Goal: Task Accomplishment & Management: Use online tool/utility

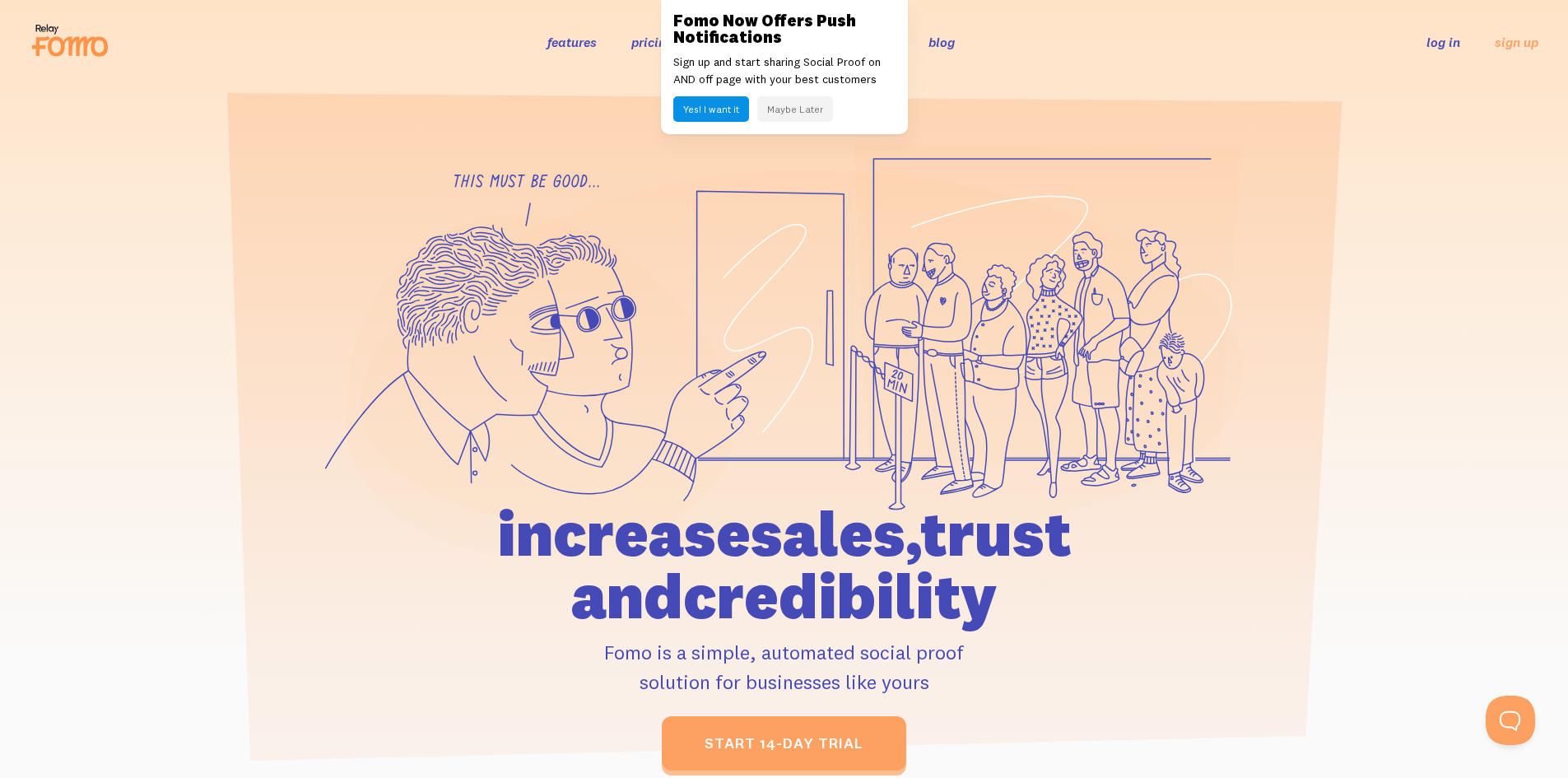
click at [794, 112] on button "Maybe Later" at bounding box center [795, 109] width 76 height 26
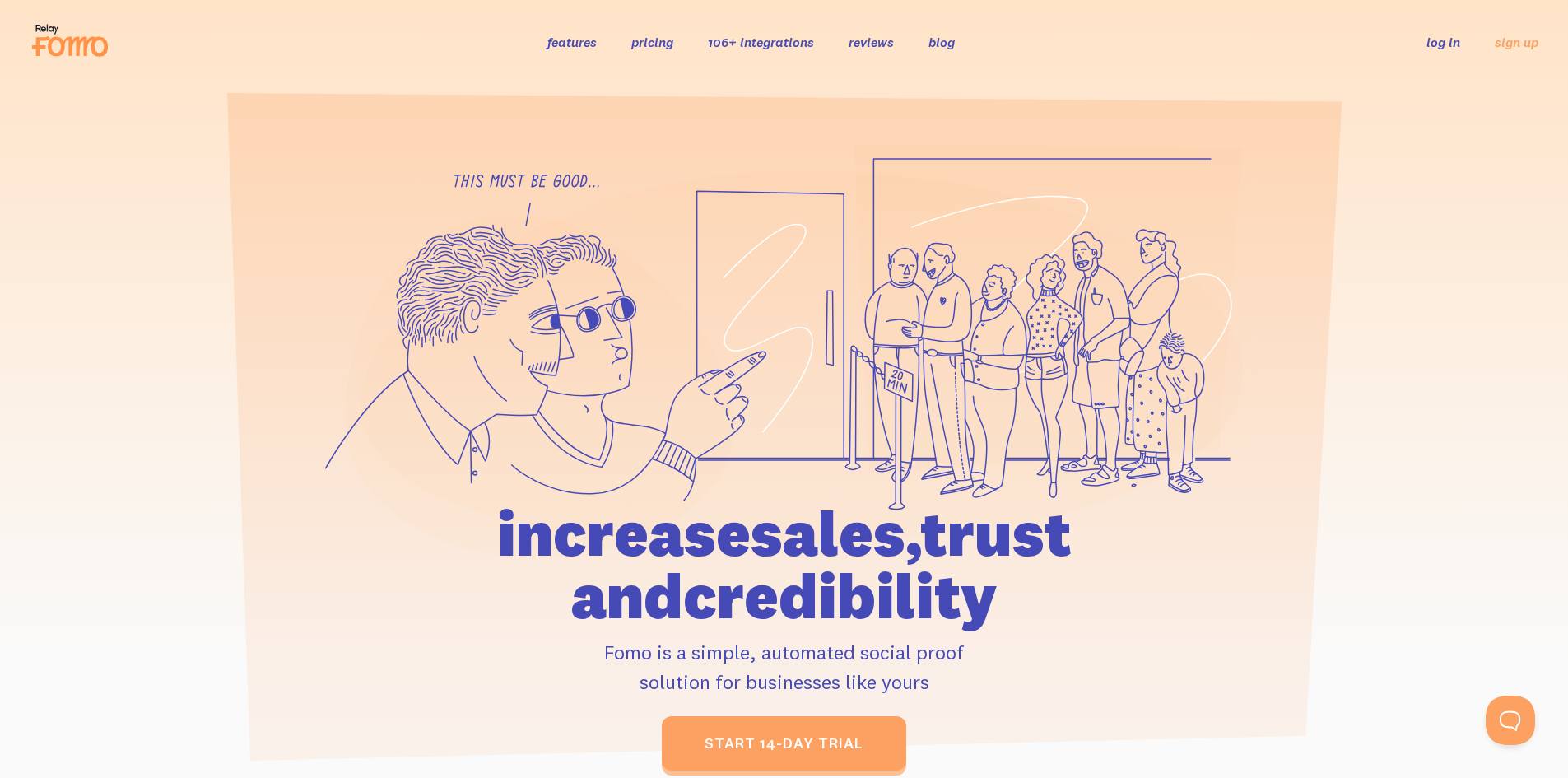
click at [1453, 44] on link "log in" at bounding box center [1443, 41] width 33 height 16
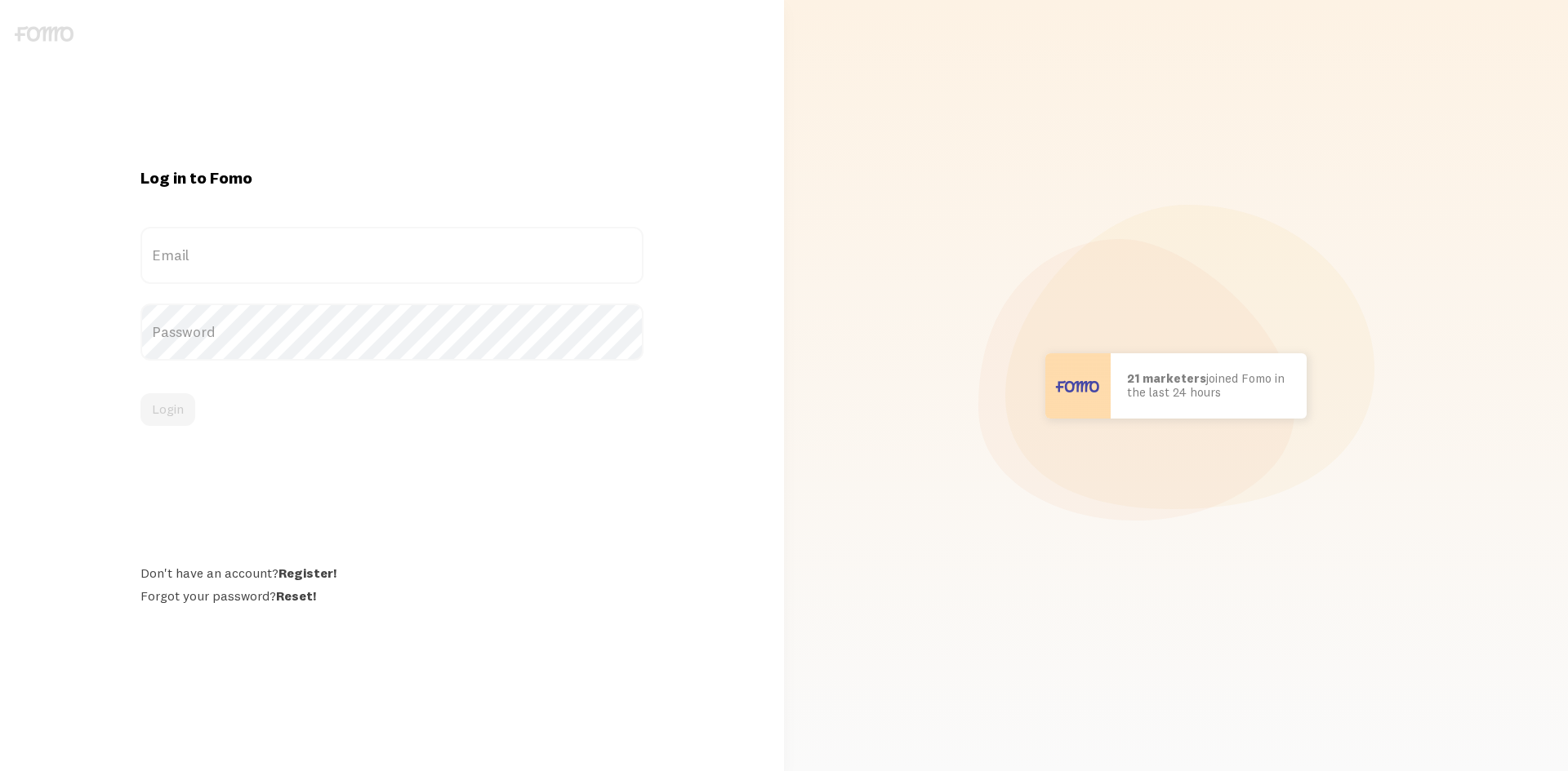
click at [215, 255] on label "Email" at bounding box center [392, 255] width 503 height 57
click at [215, 255] on input "Email" at bounding box center [392, 255] width 503 height 57
paste input "[EMAIL_ADDRESS][DOMAIN_NAME]"
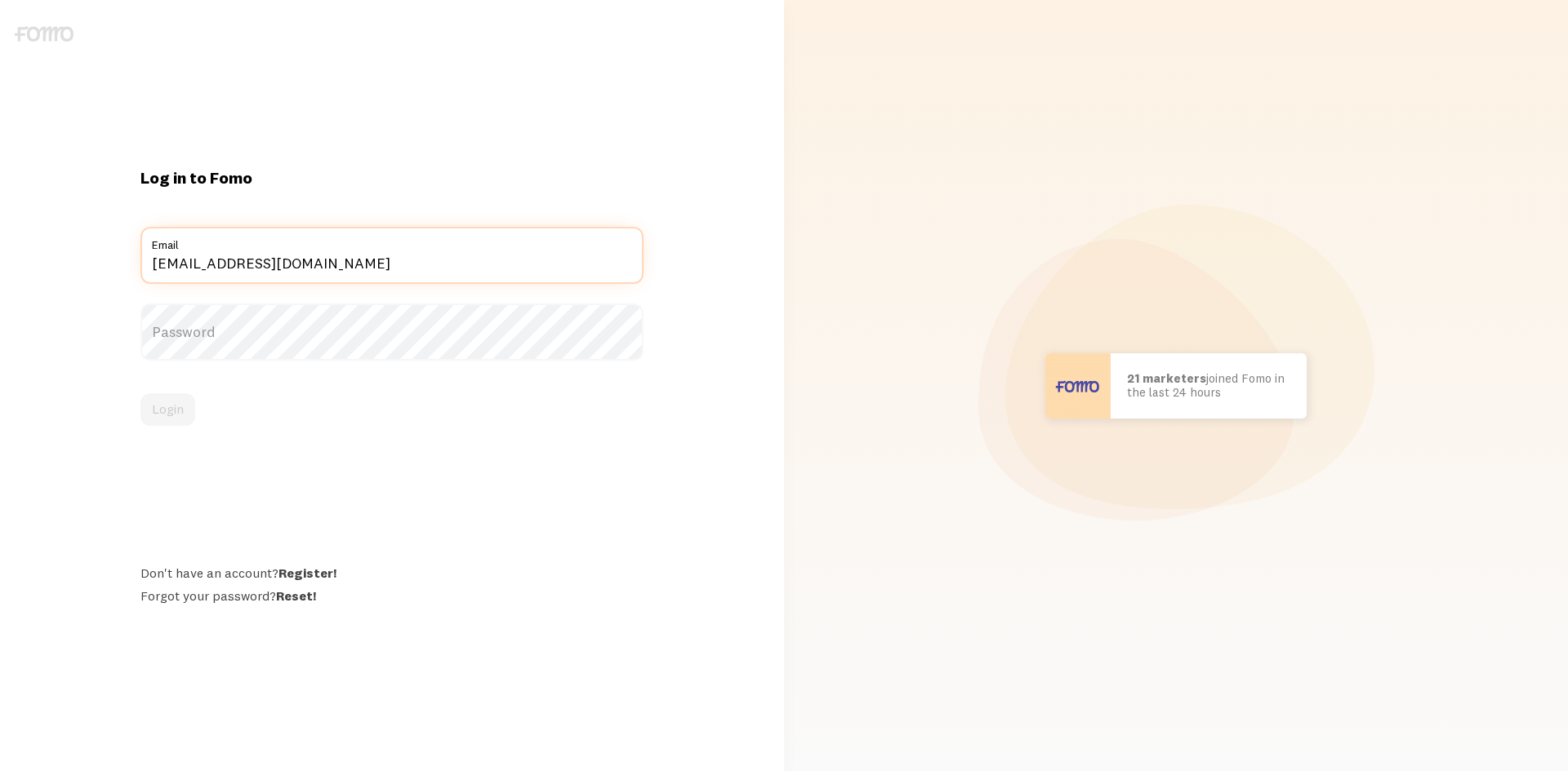
type input "[EMAIL_ADDRESS][DOMAIN_NAME]"
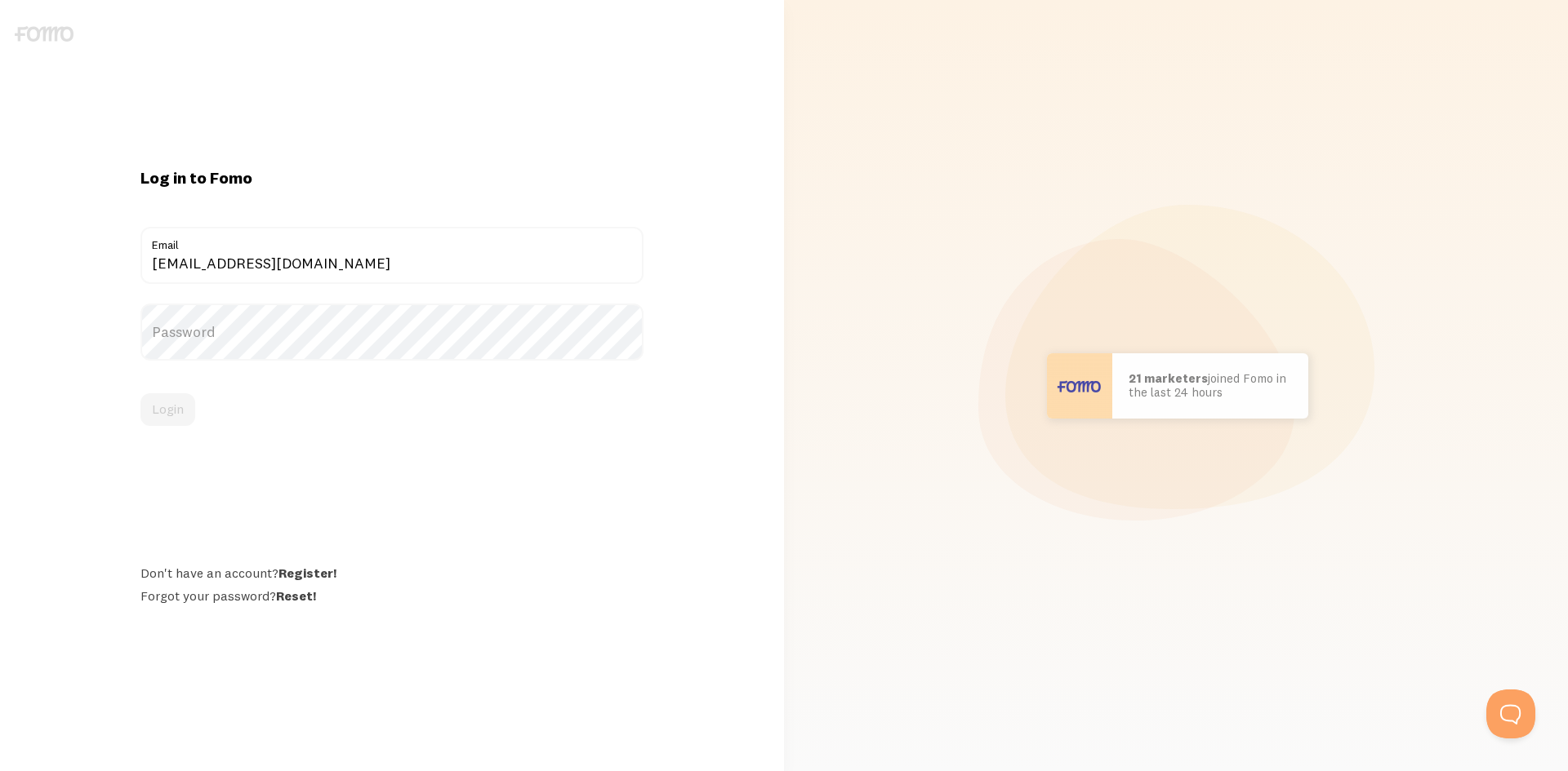
click at [264, 332] on label "Password" at bounding box center [392, 331] width 503 height 57
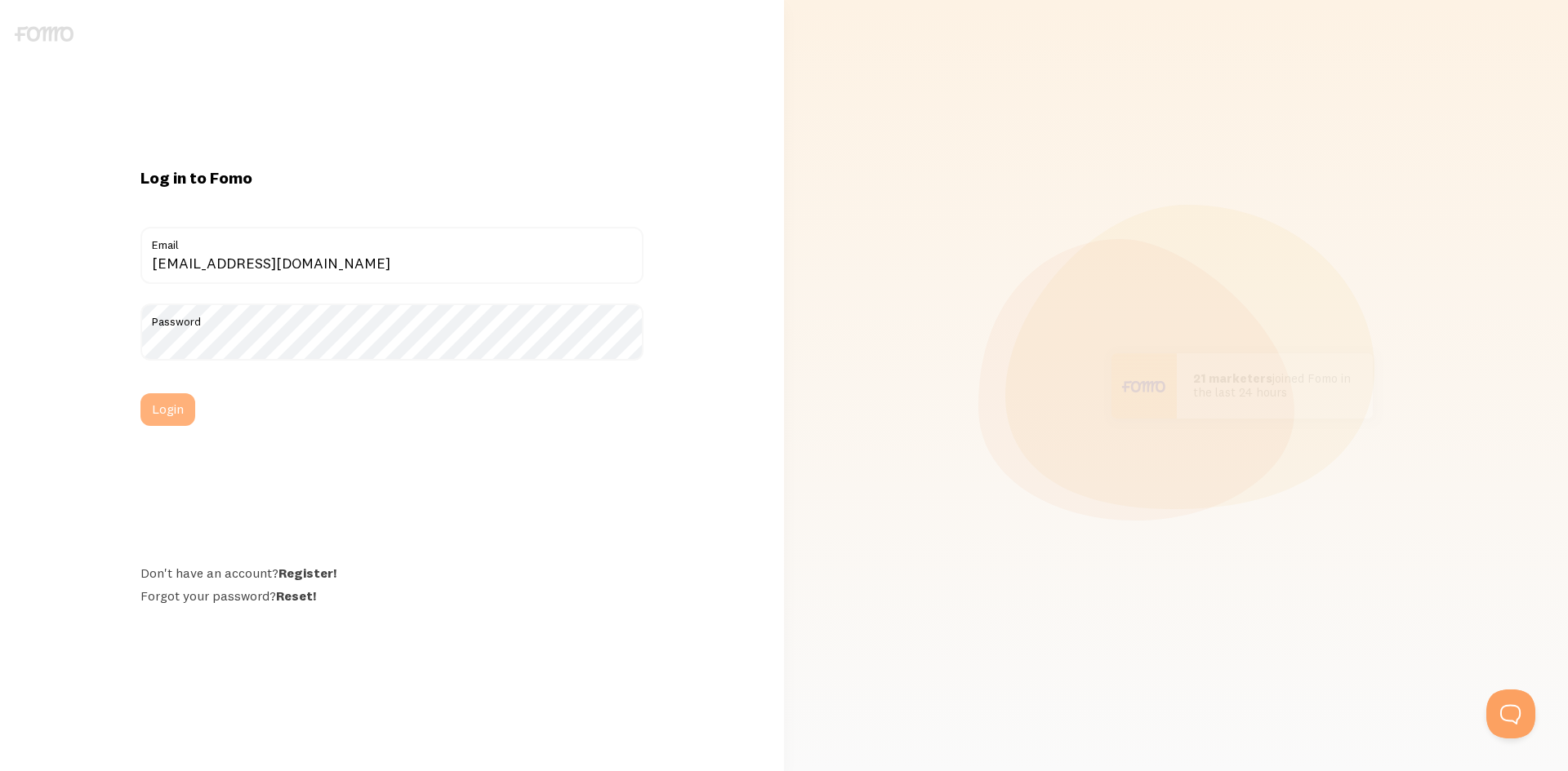
click at [170, 405] on button "Login" at bounding box center [168, 409] width 55 height 33
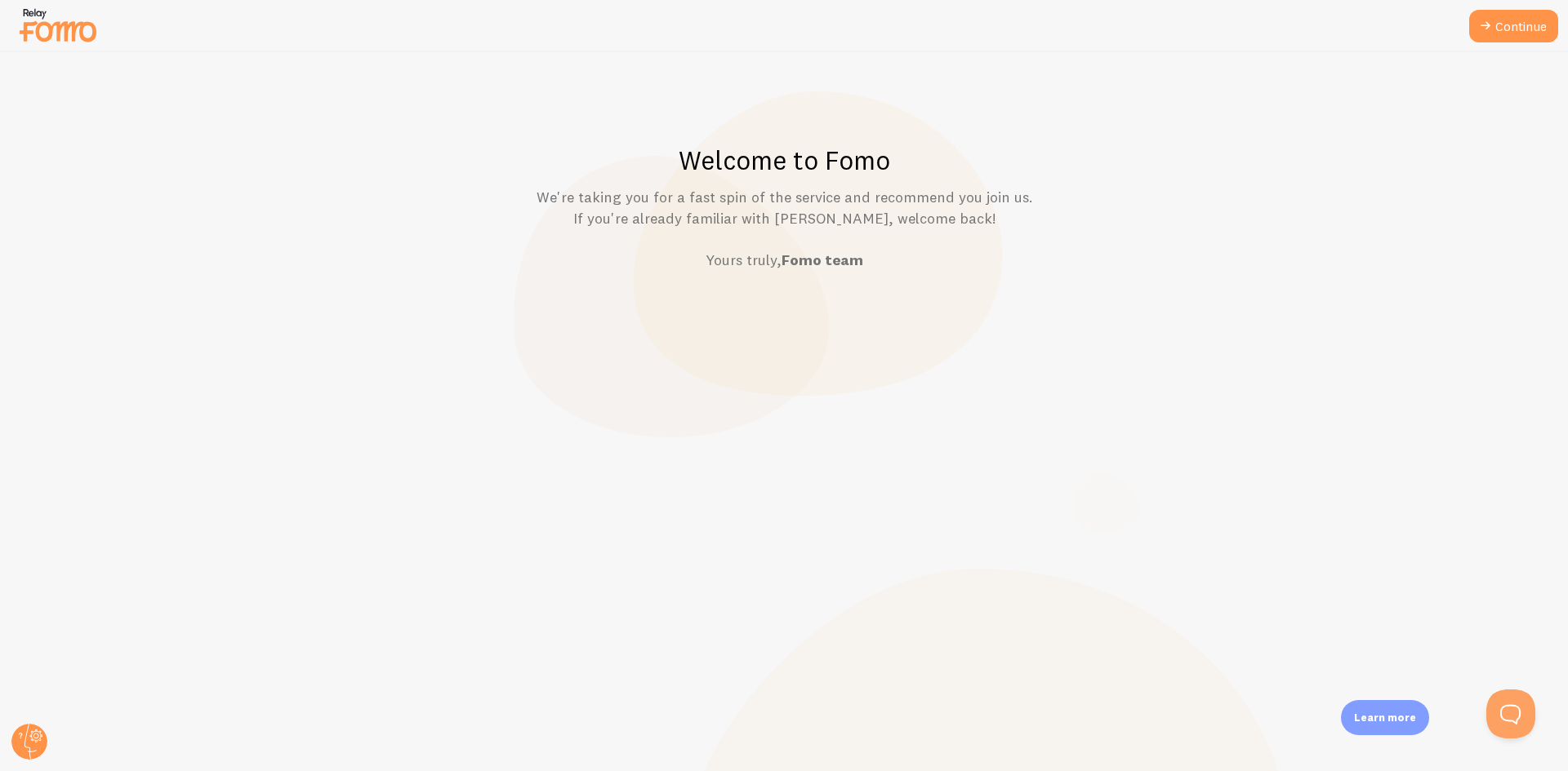
click at [698, 201] on p "We're taking you for a fast spin of the service and recommend you join us. If y…" at bounding box center [784, 229] width 1488 height 84
click at [714, 200] on p "We're taking you for a fast spin of the service and recommend you join us. If y…" at bounding box center [784, 229] width 1488 height 84
click at [673, 203] on p "We're taking you for a fast spin of the service and recommend you join us. If y…" at bounding box center [784, 229] width 1488 height 84
click at [1492, 14] on link "Continue" at bounding box center [1513, 26] width 89 height 33
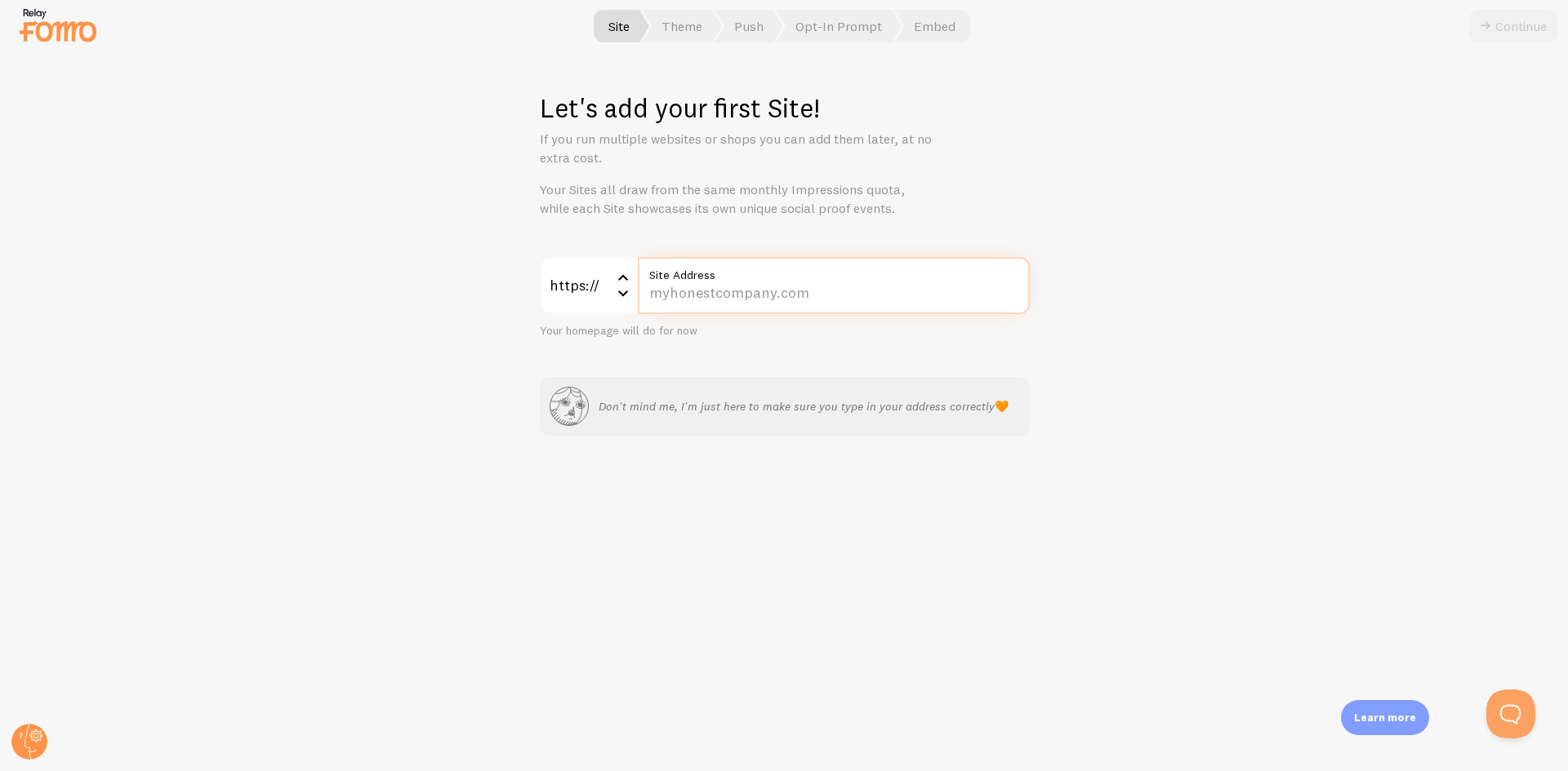
click at [705, 298] on input "Site Address" at bounding box center [833, 285] width 392 height 57
type input "[DOMAIN_NAME]"
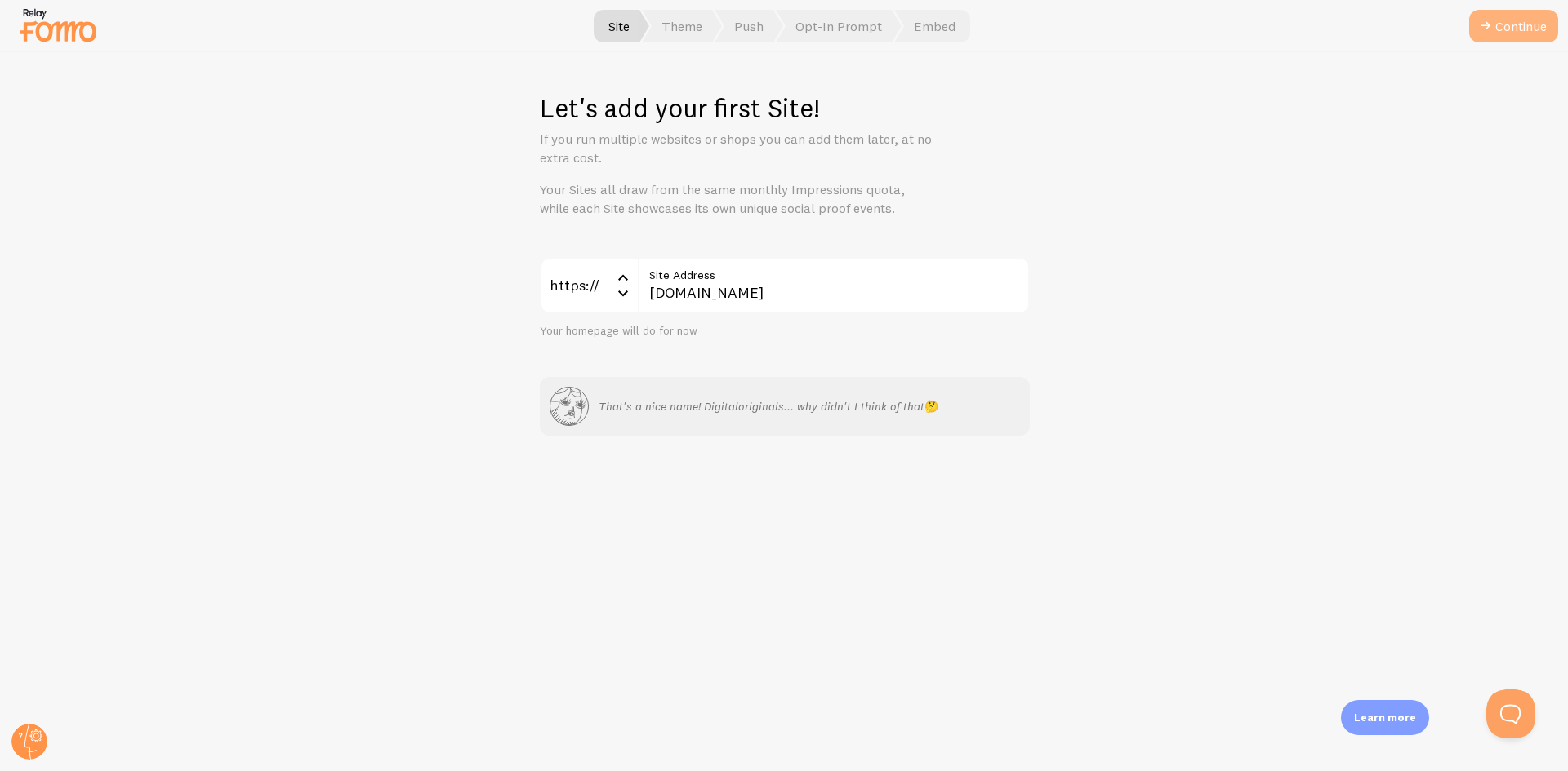
click at [1508, 33] on button "Continue" at bounding box center [1513, 26] width 89 height 33
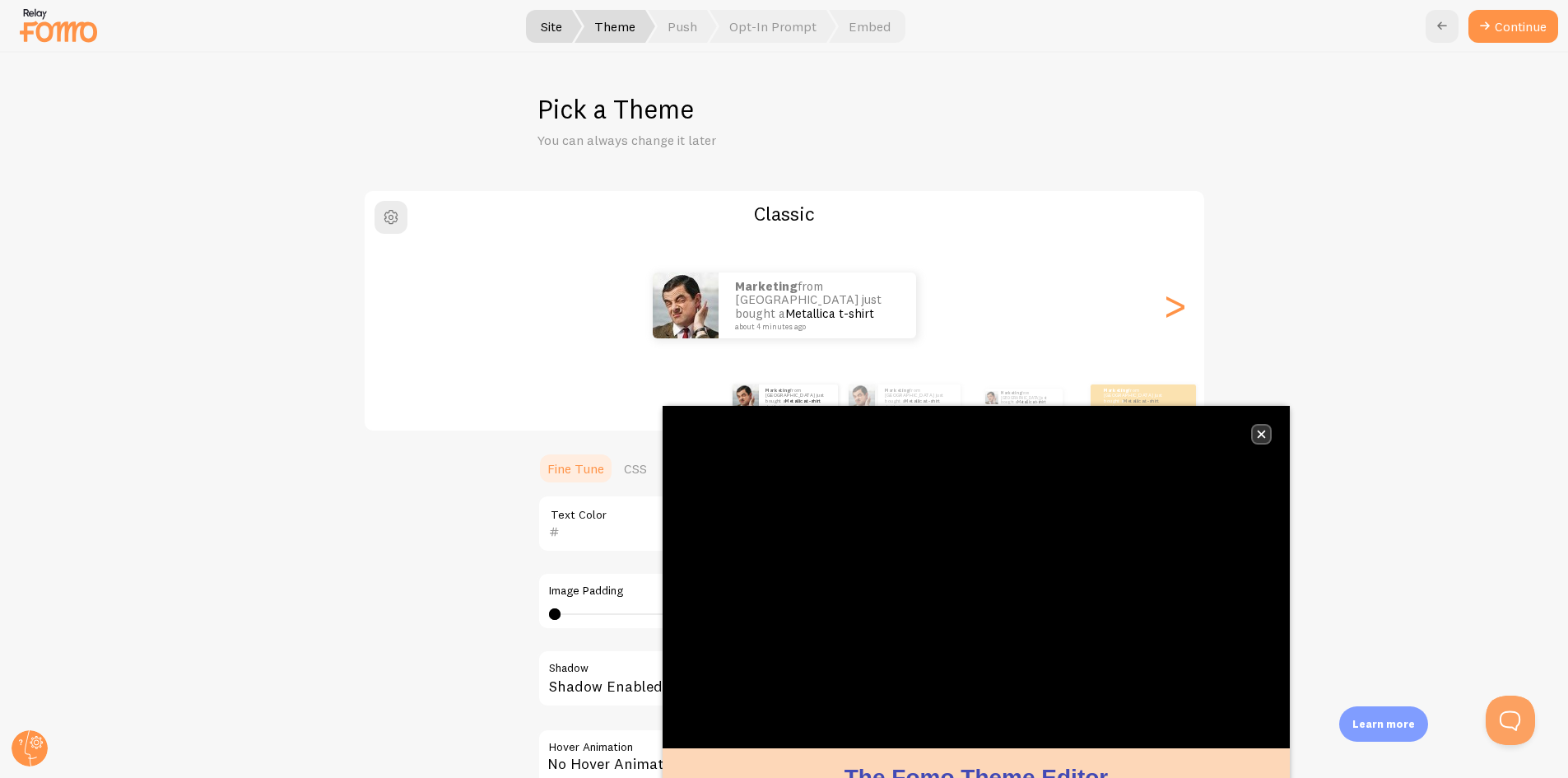
click at [1259, 435] on icon "close," at bounding box center [1261, 434] width 9 height 9
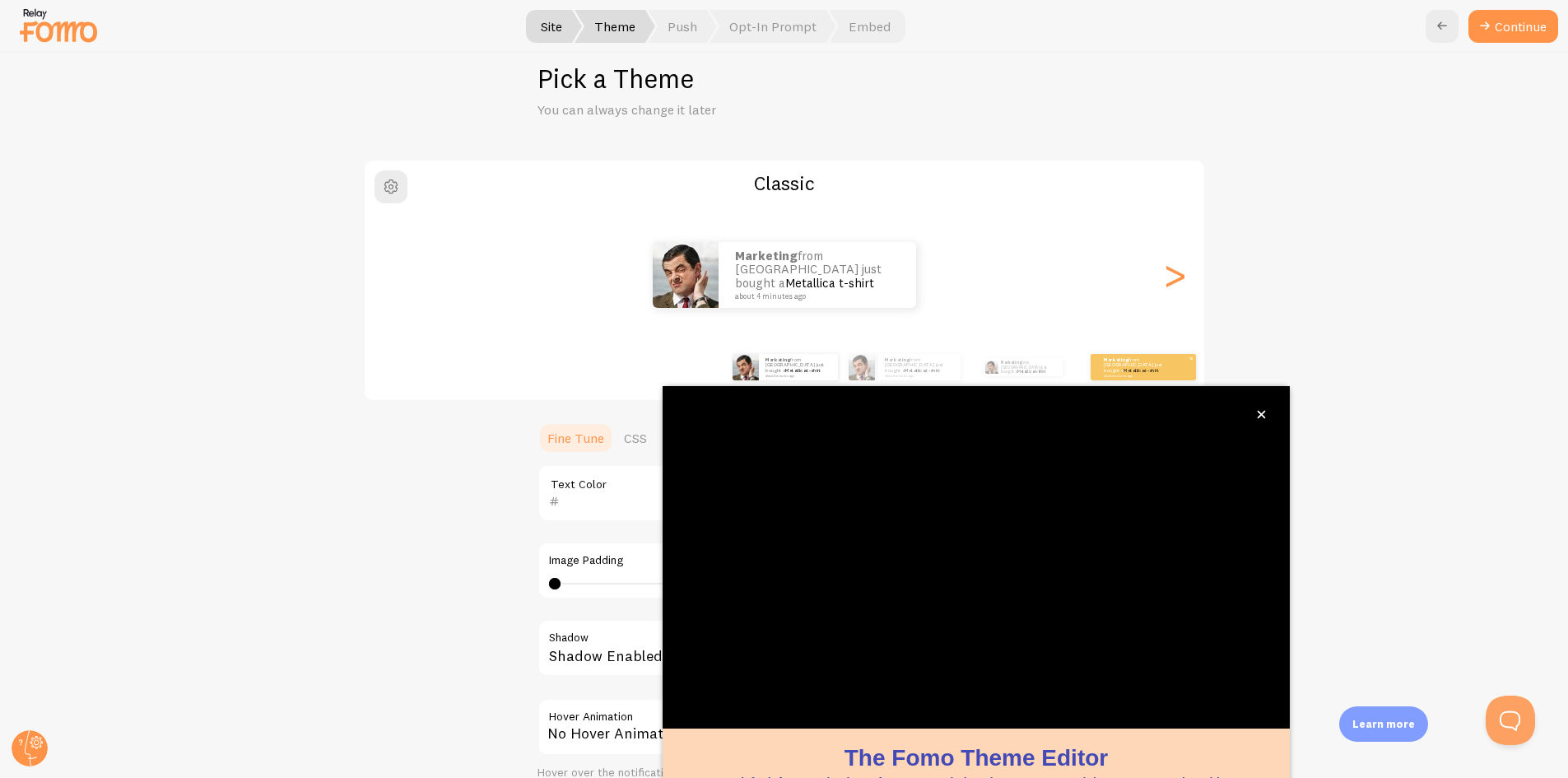
scroll to position [53, 0]
